Goal: Navigation & Orientation: Find specific page/section

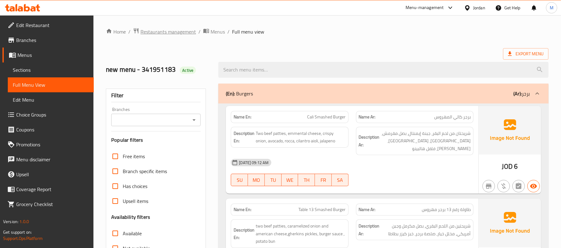
click at [174, 33] on span "Restaurants management" at bounding box center [167, 31] width 55 height 7
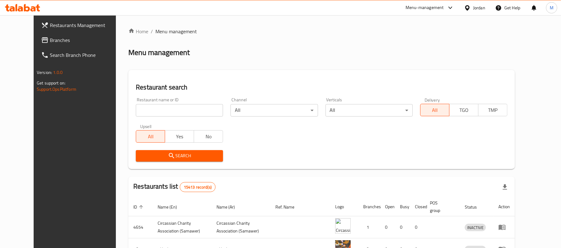
click at [475, 9] on div "Jordan" at bounding box center [479, 7] width 12 height 7
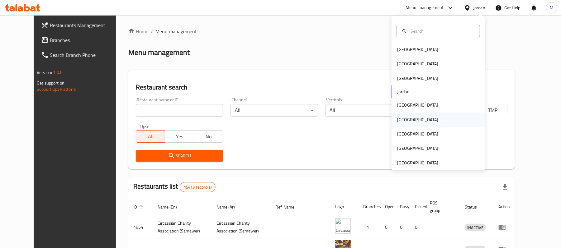
click at [413, 121] on div "[GEOGRAPHIC_DATA]" at bounding box center [437, 120] width 93 height 14
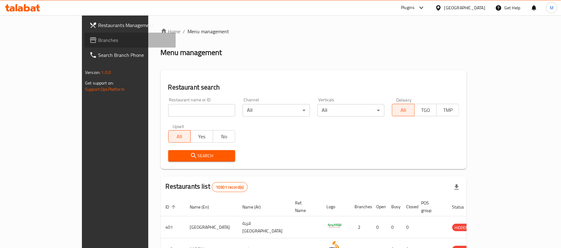
click at [98, 40] on span "Branches" at bounding box center [134, 39] width 73 height 7
